Goal: Information Seeking & Learning: Learn about a topic

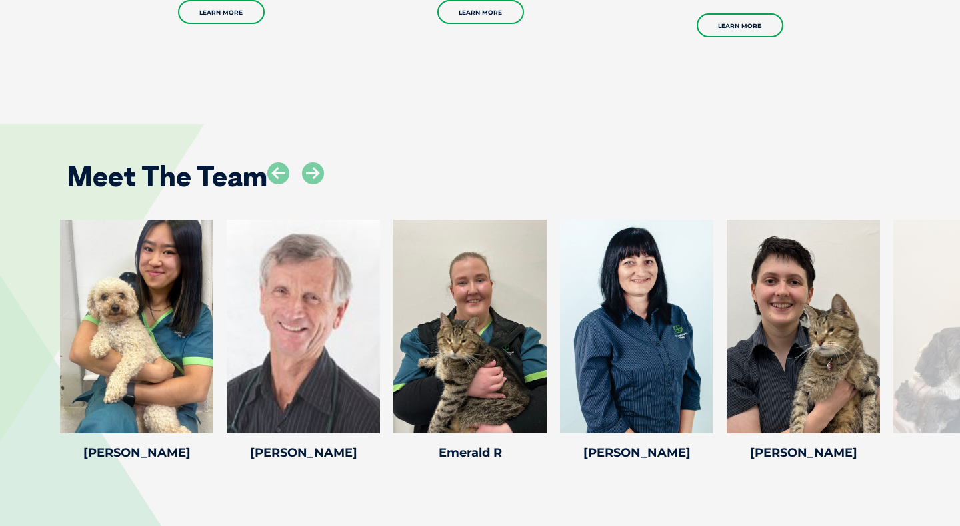
scroll to position [2113, 0]
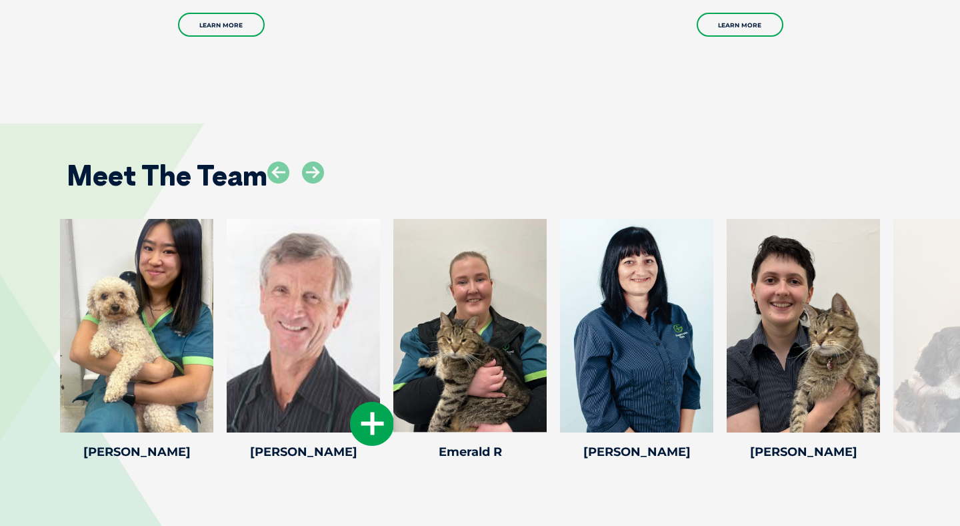
click at [370, 402] on icon at bounding box center [372, 424] width 44 height 44
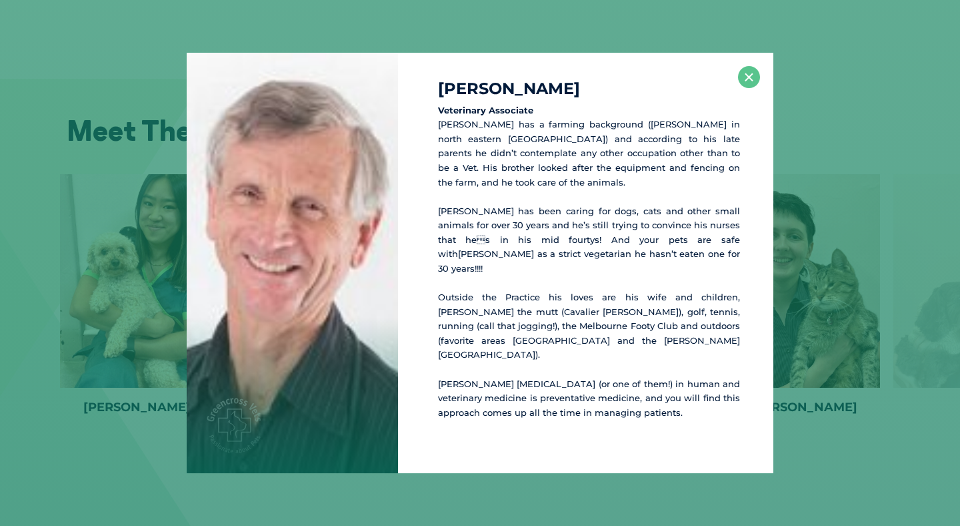
scroll to position [2166, 0]
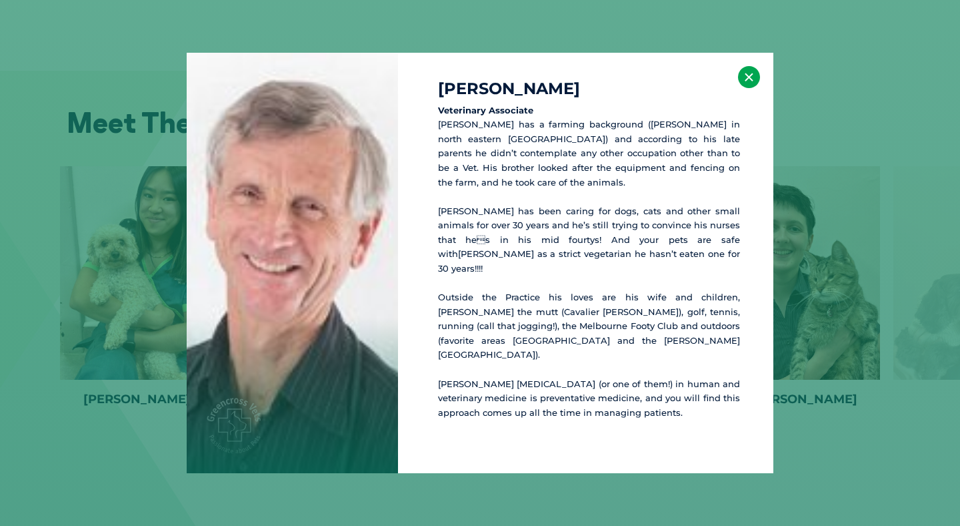
click at [749, 88] on button "×" at bounding box center [749, 77] width 22 height 22
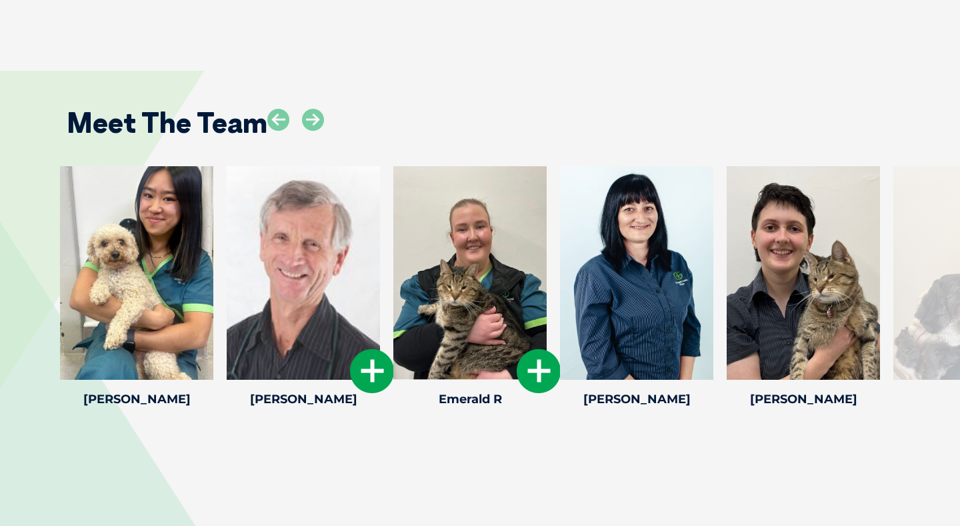
click at [527, 349] on icon at bounding box center [539, 371] width 44 height 44
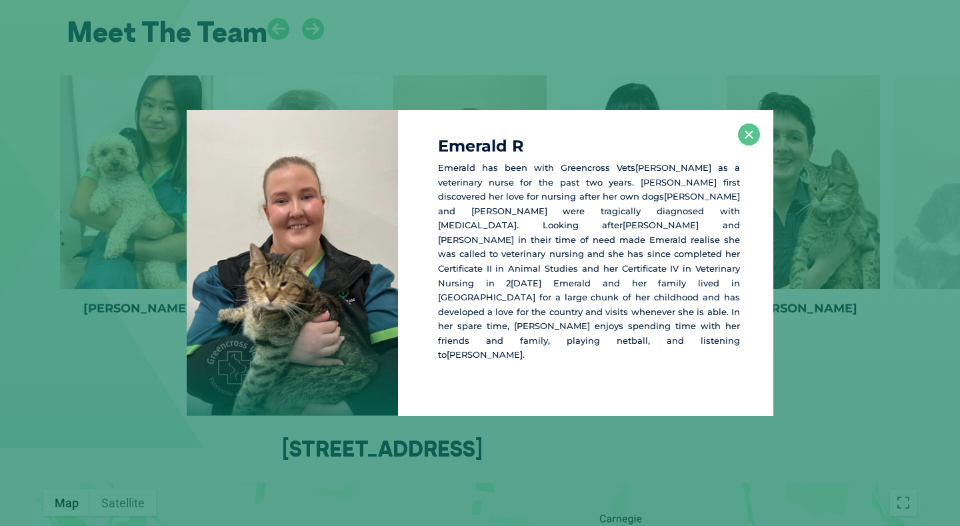
scroll to position [2260, 0]
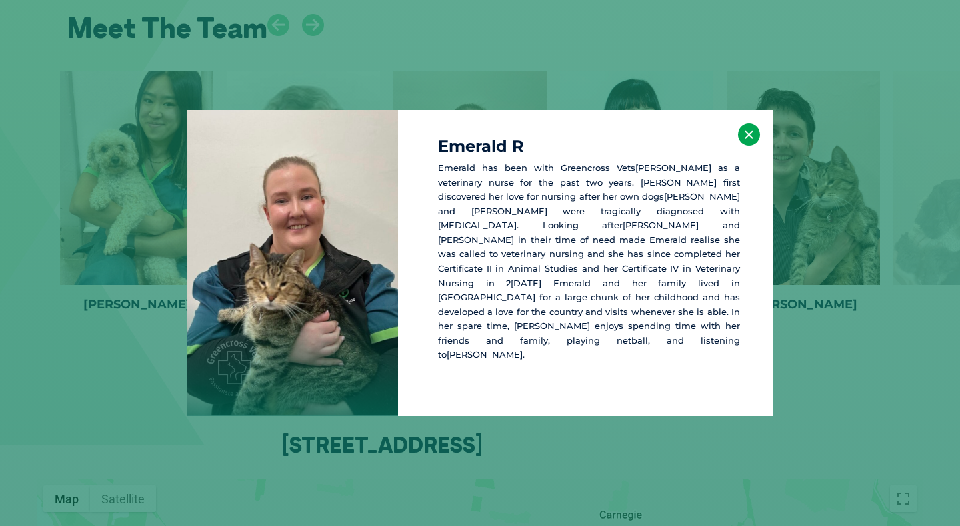
click at [752, 139] on button "×" at bounding box center [749, 134] width 22 height 22
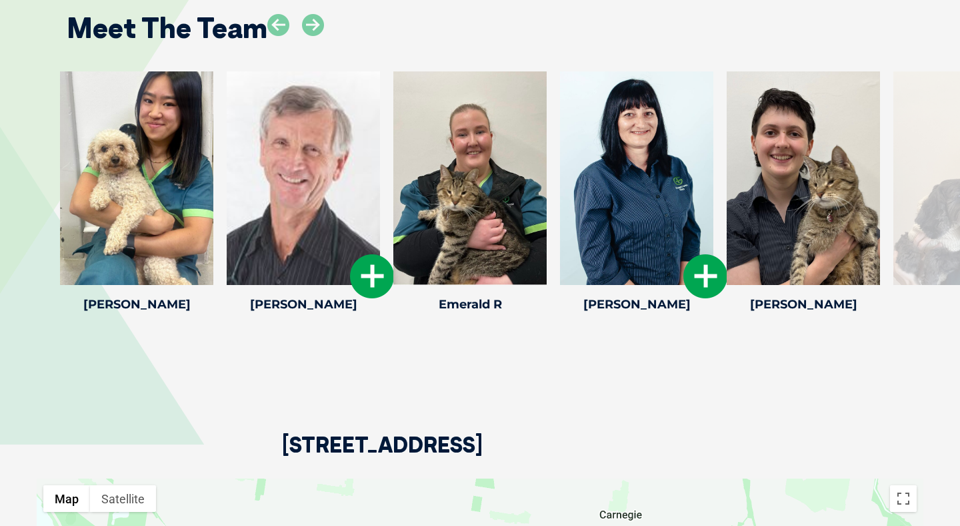
click at [697, 254] on icon at bounding box center [706, 276] width 44 height 44
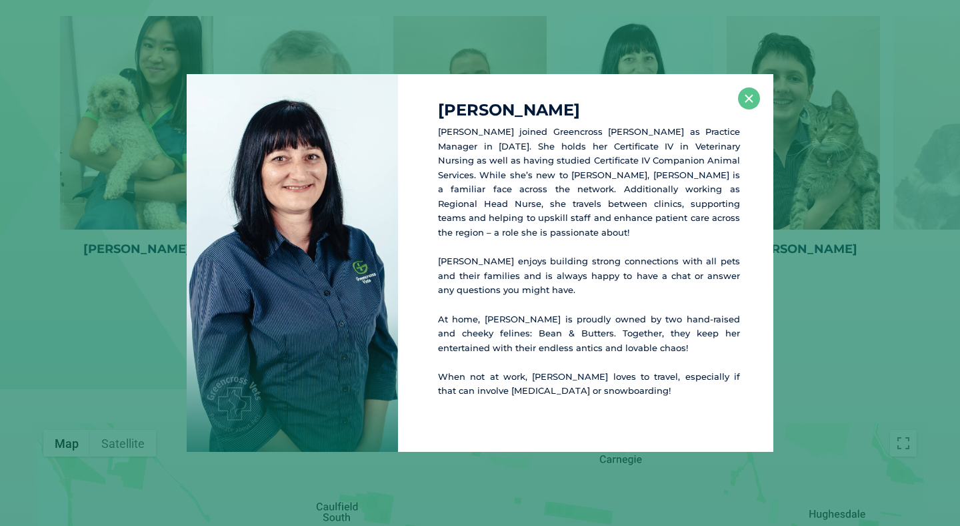
scroll to position [2324, 0]
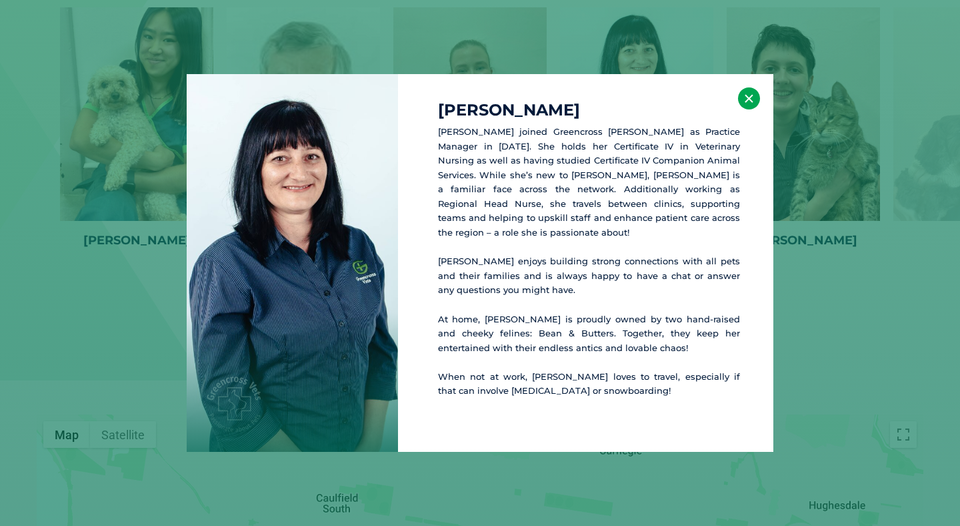
drag, startPoint x: 752, startPoint y: 105, endPoint x: 739, endPoint y: 119, distance: 19.4
click at [752, 105] on button "×" at bounding box center [749, 98] width 22 height 22
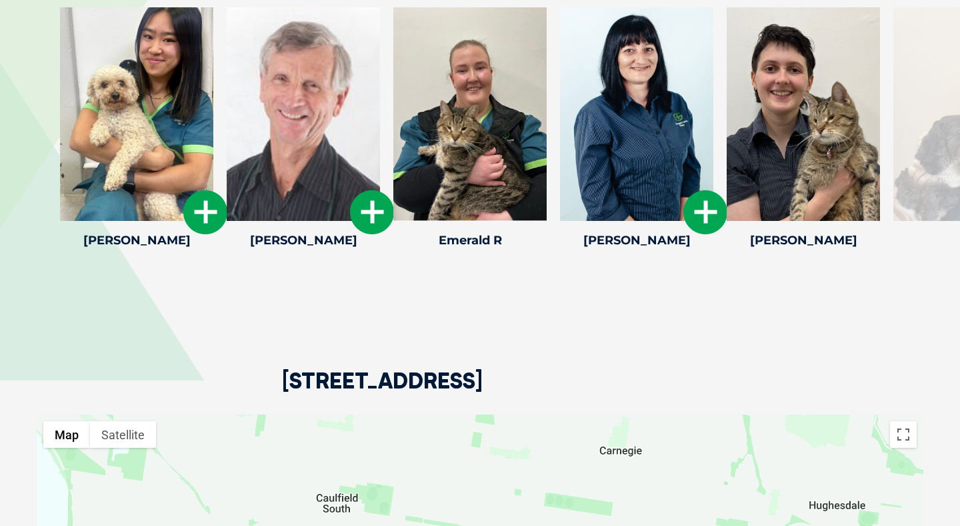
click at [209, 190] on icon at bounding box center [205, 212] width 44 height 44
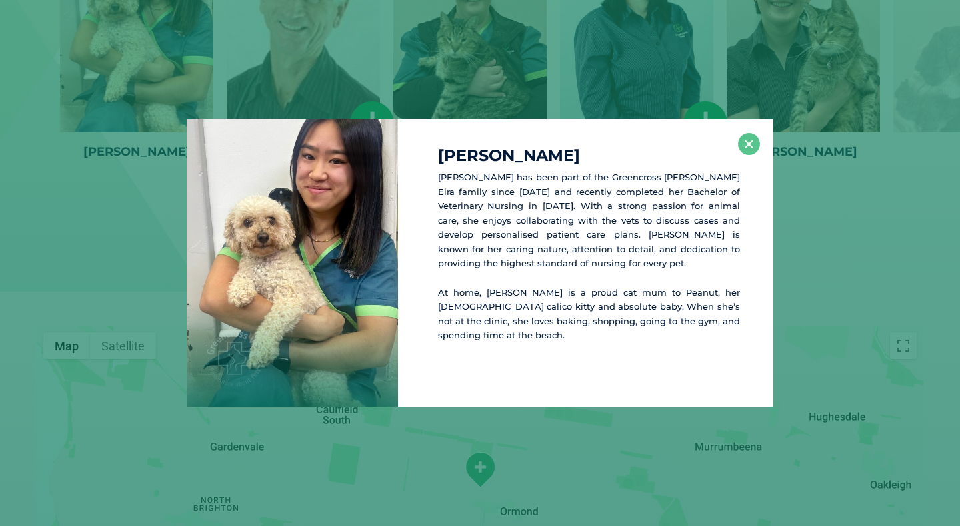
scroll to position [2419, 0]
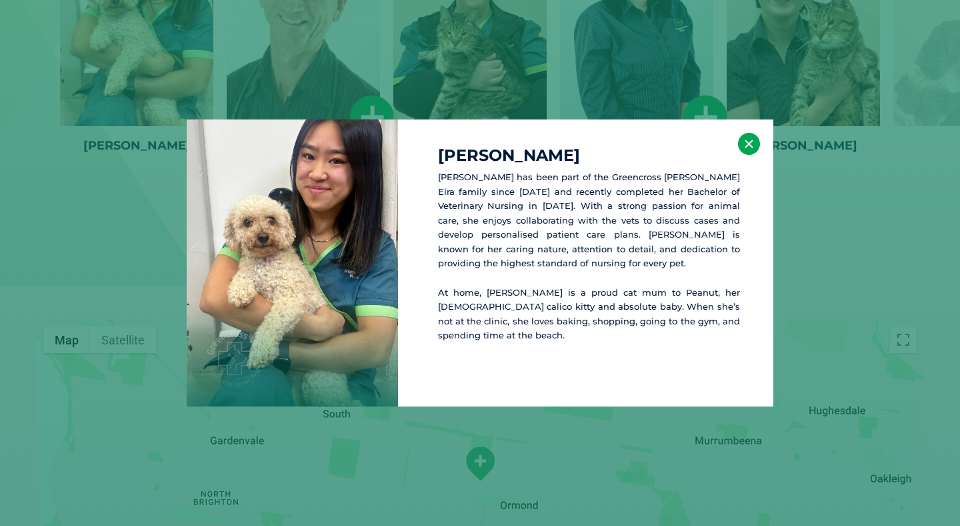
click at [751, 141] on button "×" at bounding box center [749, 144] width 22 height 22
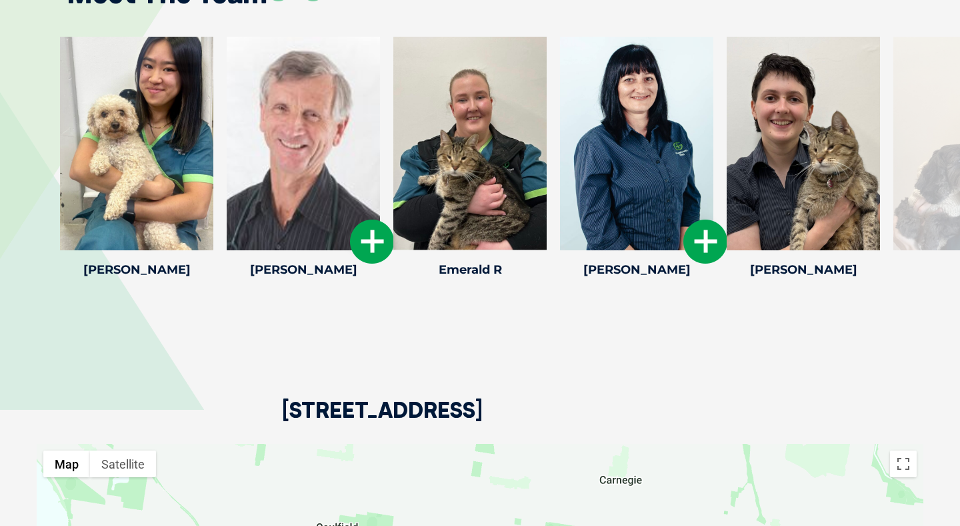
scroll to position [2296, 0]
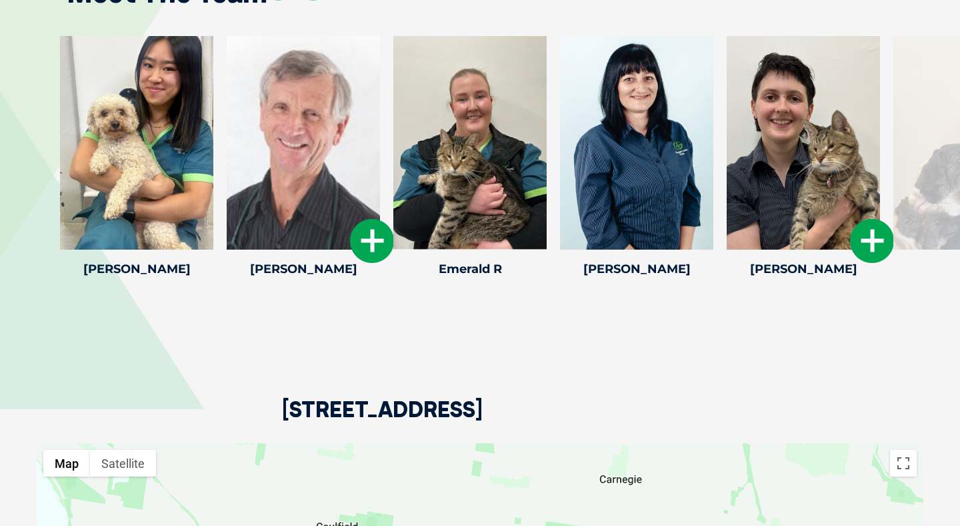
click at [862, 219] on icon at bounding box center [872, 241] width 44 height 44
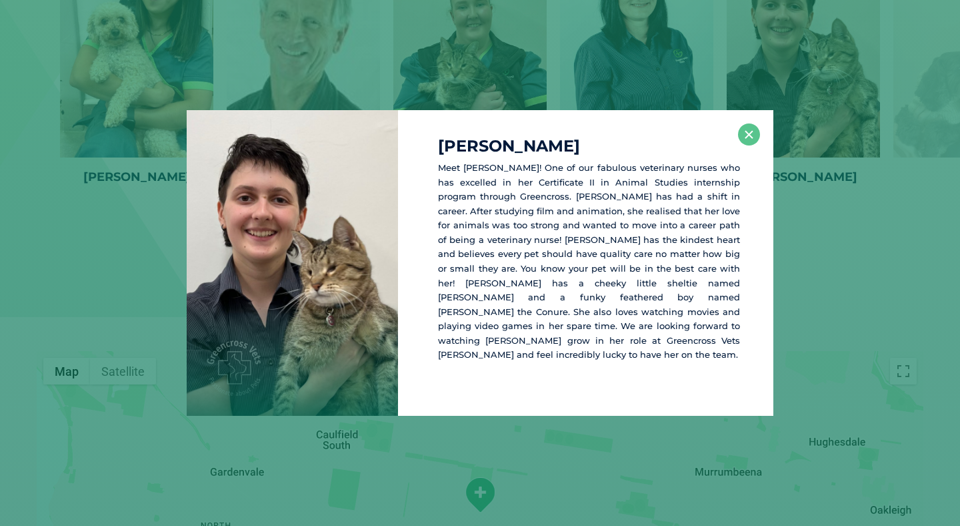
scroll to position [2389, 0]
click at [738, 138] on button "×" at bounding box center [749, 134] width 22 height 22
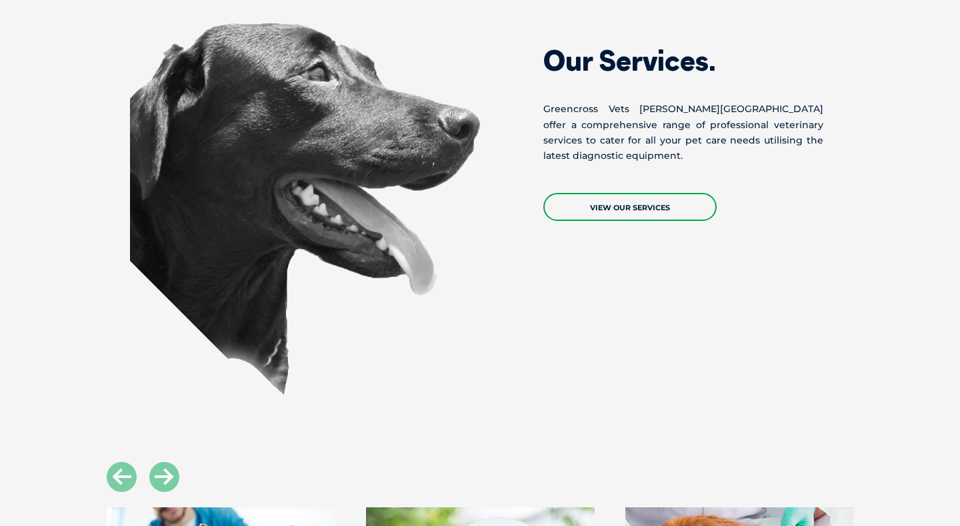
scroll to position [1212, 0]
